Goal: Task Accomplishment & Management: Use online tool/utility

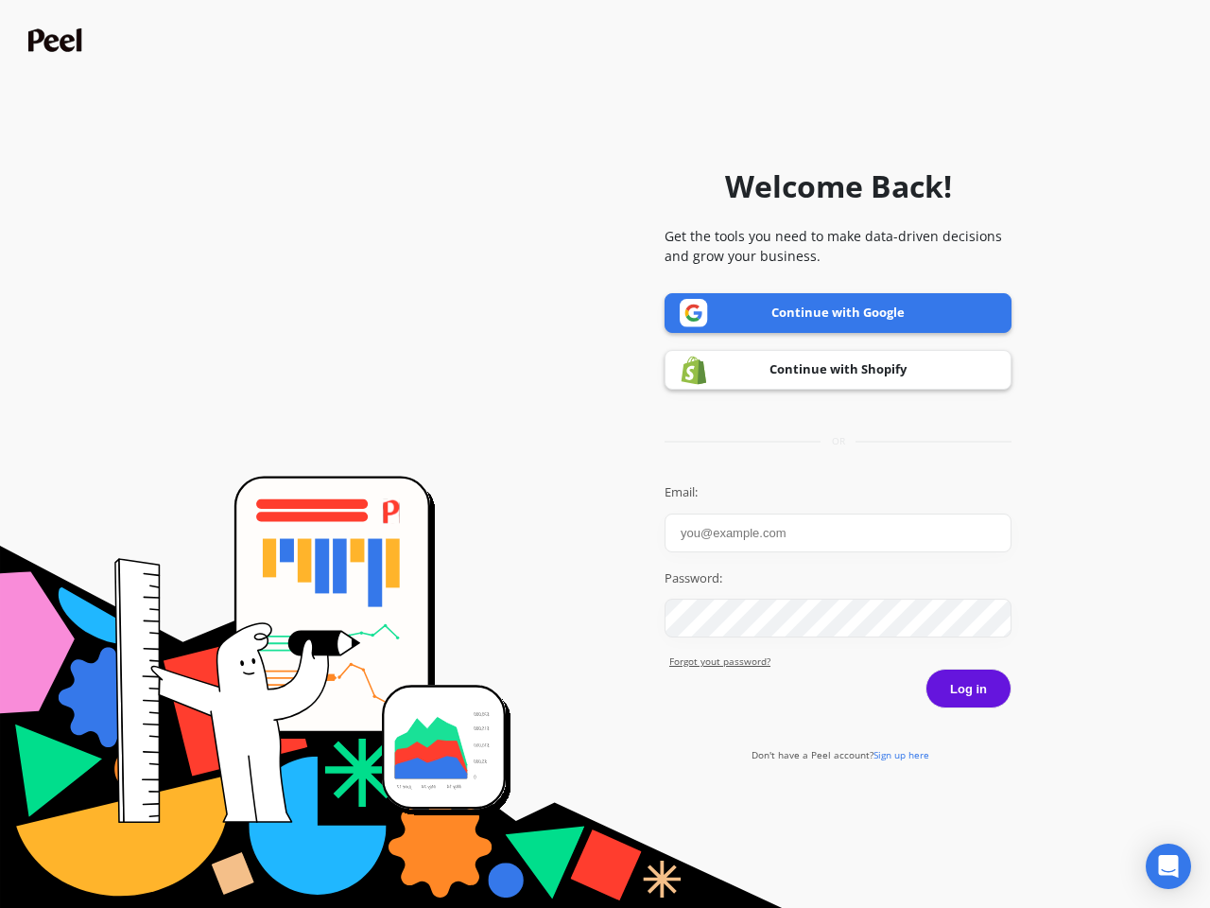
click at [1169, 866] on icon "Open Intercom Messenger" at bounding box center [1169, 866] width 20 height 23
